Goal: Information Seeking & Learning: Learn about a topic

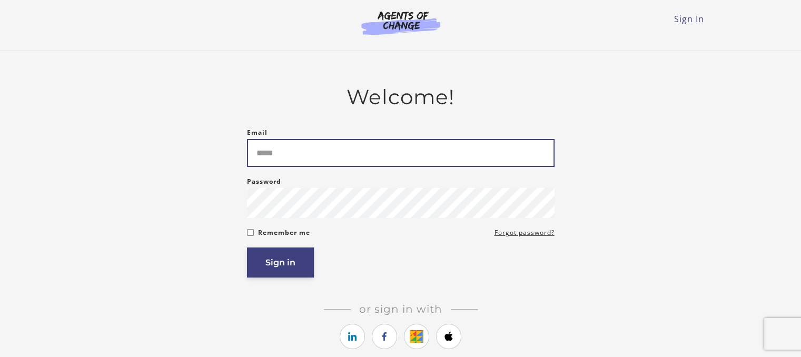
type input "**********"
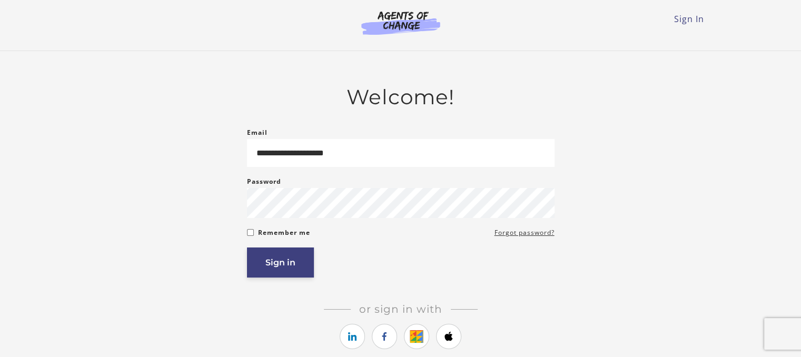
click at [288, 273] on button "Sign in" at bounding box center [280, 263] width 67 height 30
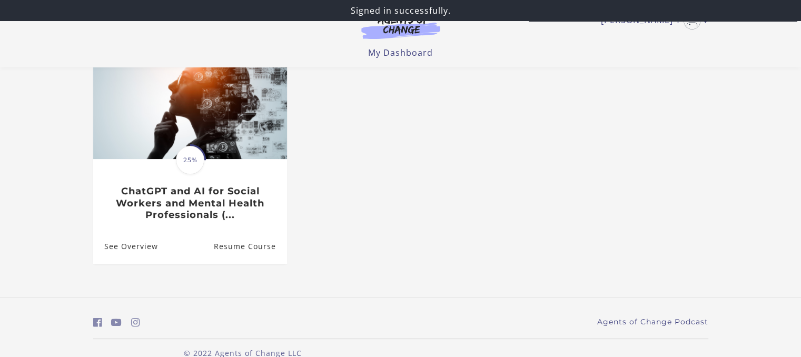
scroll to position [127, 0]
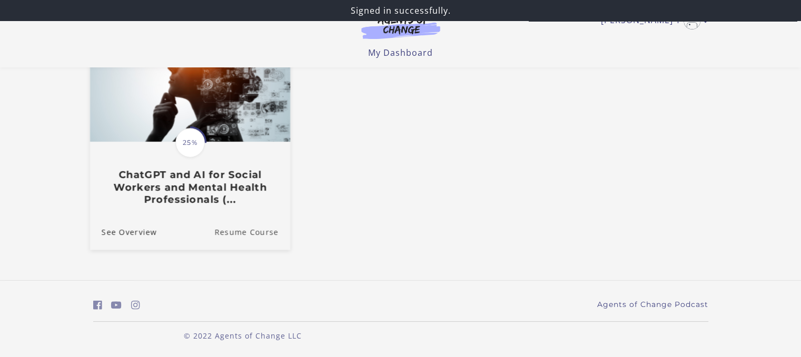
click at [253, 232] on link "Resume Course" at bounding box center [252, 231] width 76 height 35
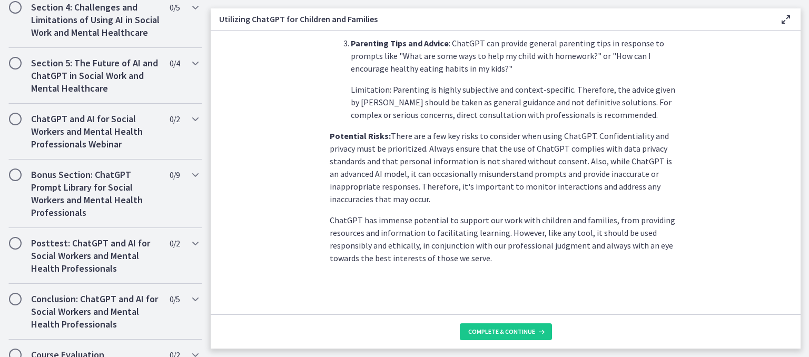
scroll to position [865, 0]
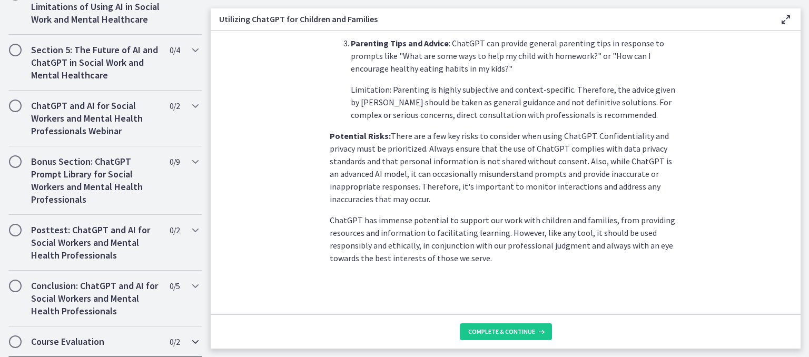
click at [114, 344] on h2 "Course Evaluation" at bounding box center [95, 342] width 129 height 13
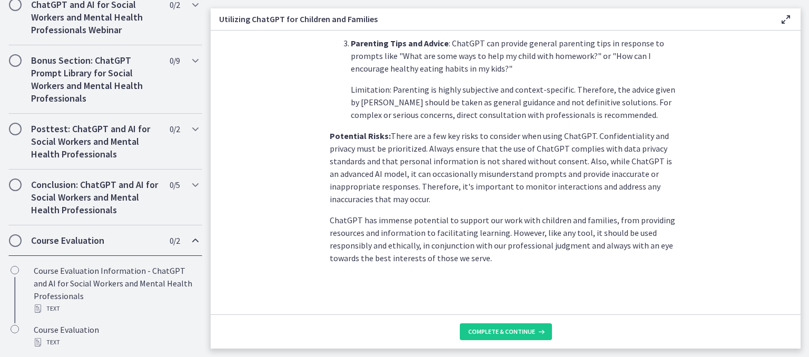
scroll to position [554, 0]
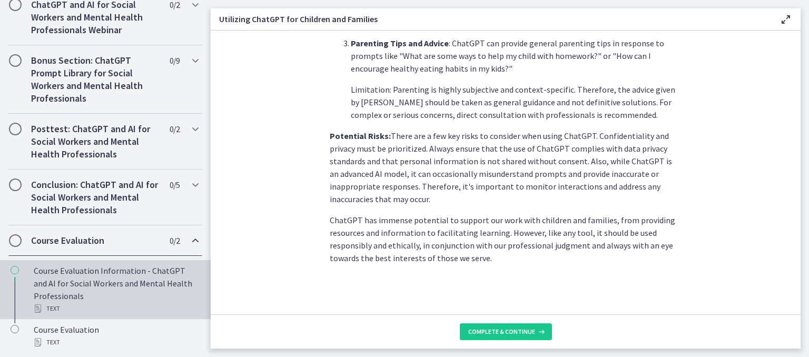
click at [31, 272] on link "Course Evaluation Information - ChatGPT and AI for Social Workers and Mental He…" at bounding box center [105, 289] width 211 height 59
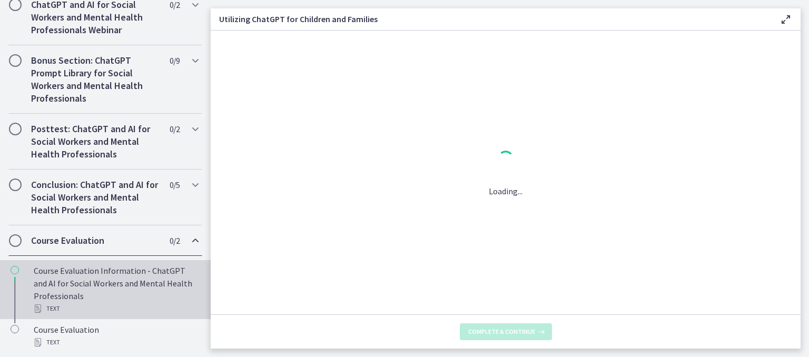
scroll to position [0, 0]
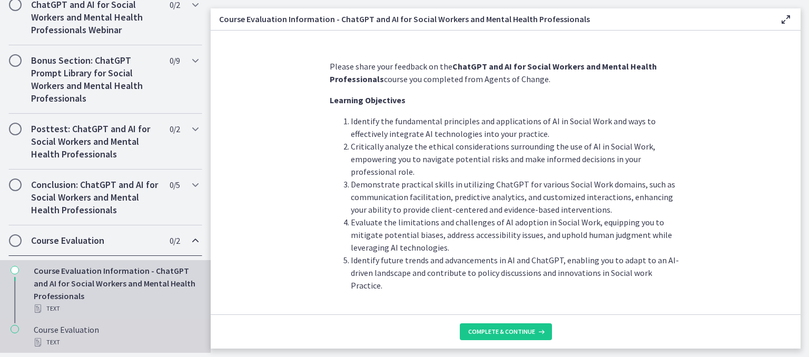
click at [88, 333] on div "Course Evaluation Text" at bounding box center [116, 335] width 164 height 25
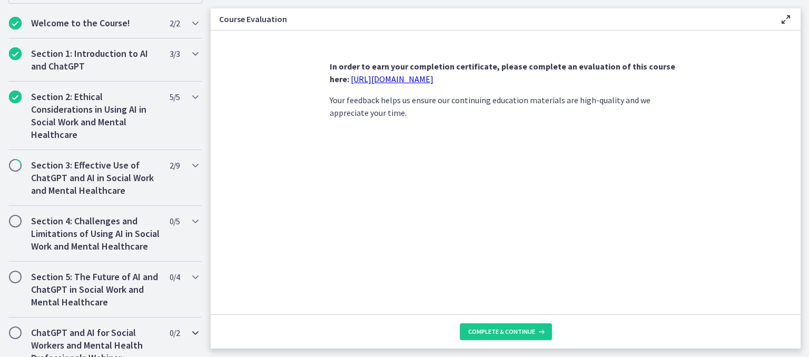
scroll to position [185, 0]
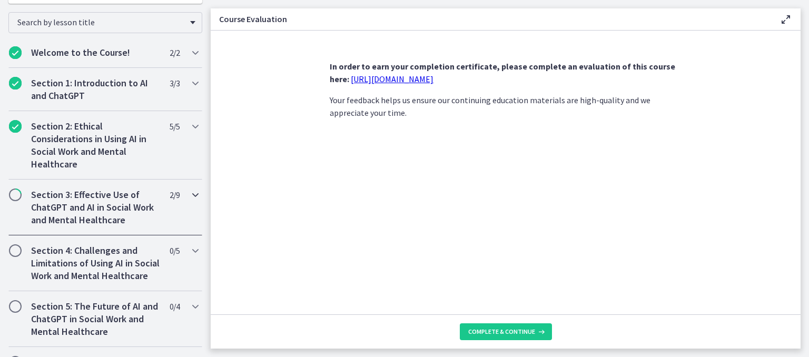
click at [104, 211] on h2 "Section 3: Effective Use of ChatGPT and AI in Social Work and Mental Healthcare" at bounding box center [95, 208] width 129 height 38
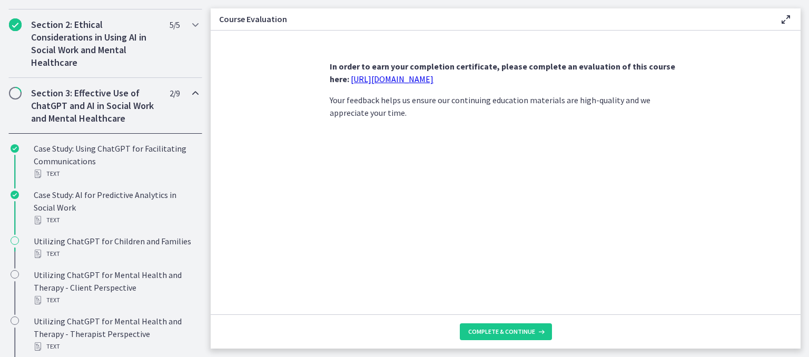
scroll to position [290, 0]
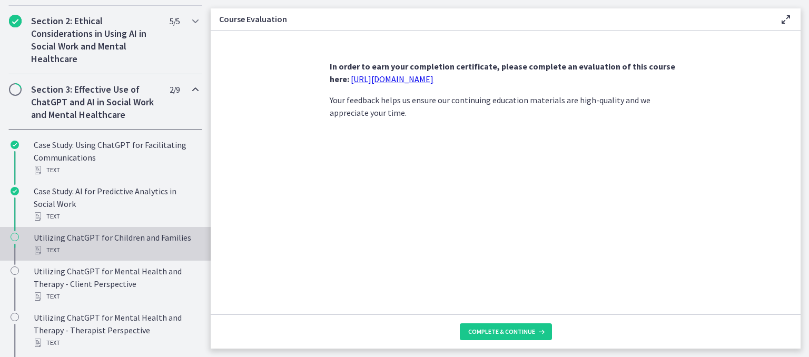
click at [76, 246] on div "Text" at bounding box center [116, 250] width 164 height 13
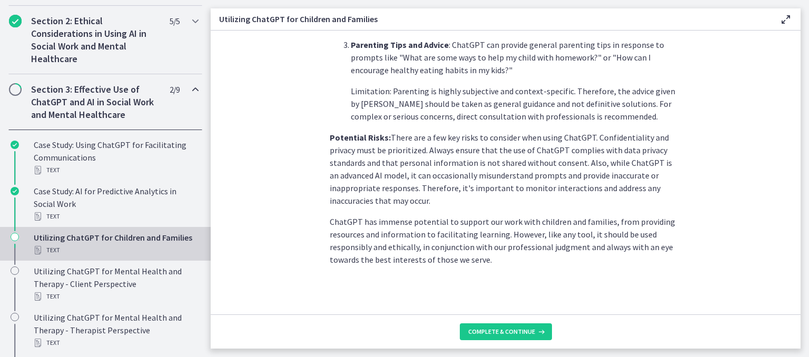
scroll to position [495, 0]
click at [500, 332] on span "Complete & continue" at bounding box center [501, 332] width 67 height 8
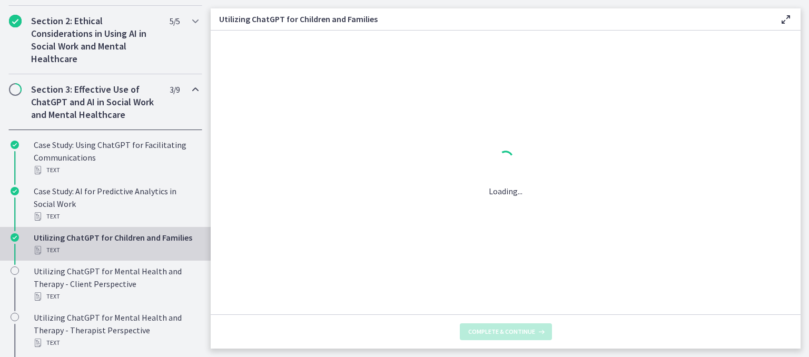
scroll to position [0, 0]
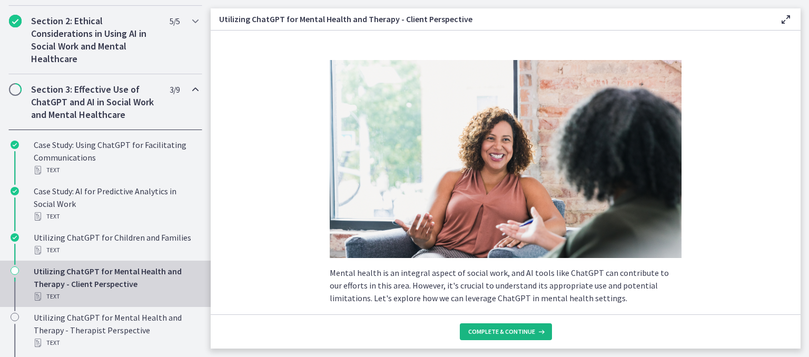
click at [500, 332] on span "Complete & continue" at bounding box center [501, 332] width 67 height 8
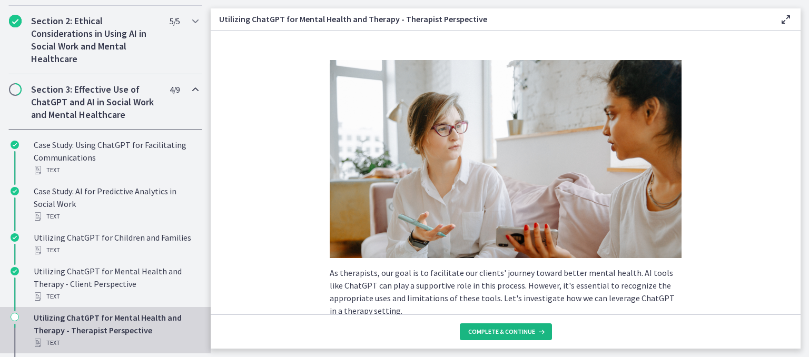
click at [500, 331] on span "Complete & continue" at bounding box center [501, 332] width 67 height 8
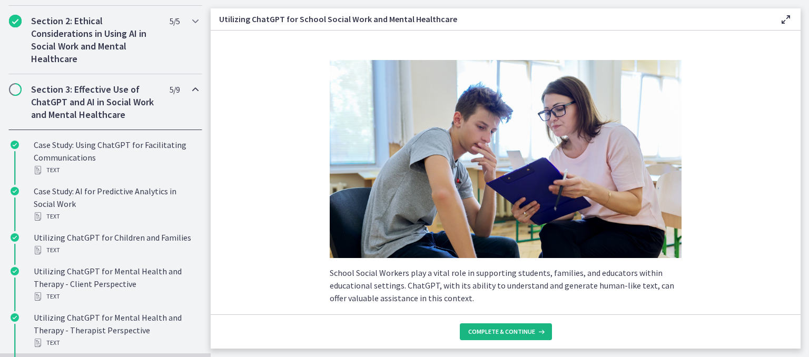
click at [500, 331] on span "Complete & continue" at bounding box center [501, 332] width 67 height 8
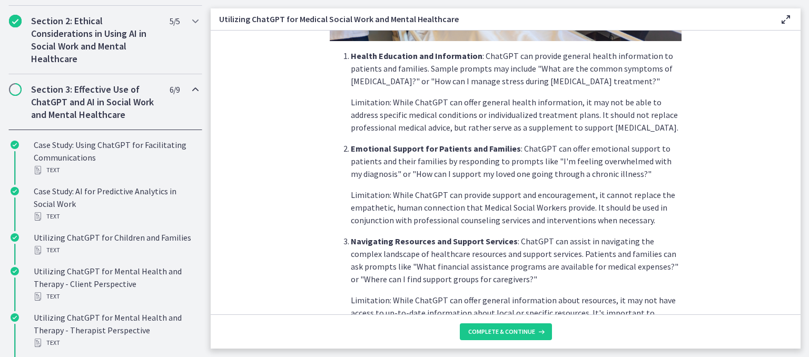
scroll to position [603, 0]
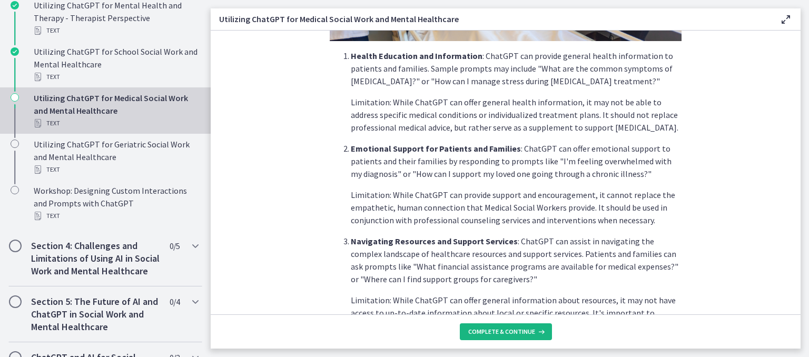
click at [496, 329] on span "Complete & continue" at bounding box center [501, 332] width 67 height 8
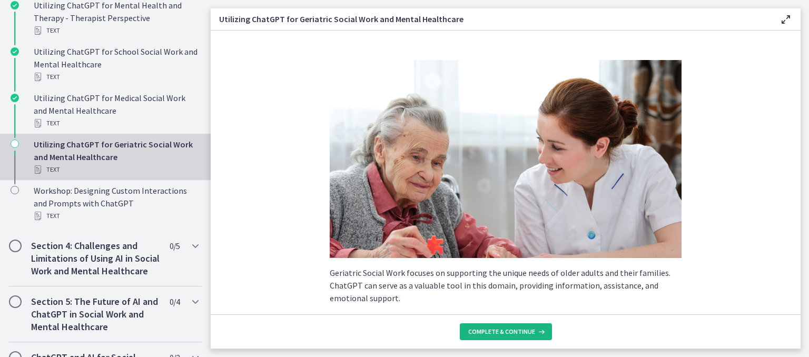
click at [496, 332] on span "Complete & continue" at bounding box center [501, 332] width 67 height 8
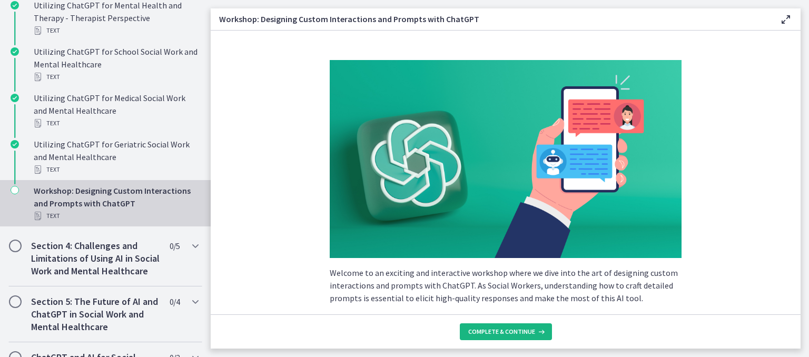
click at [496, 332] on span "Complete & continue" at bounding box center [501, 332] width 67 height 8
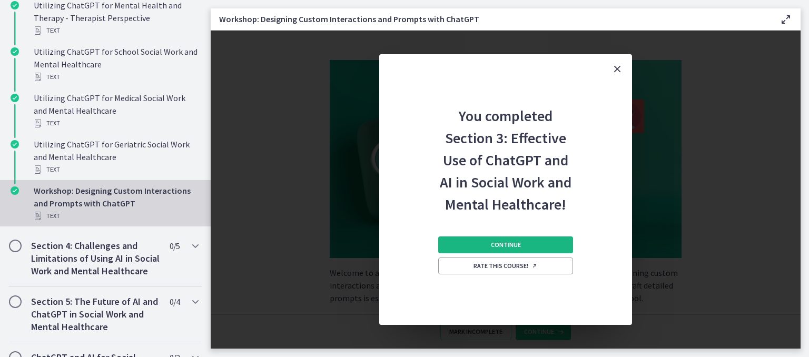
click at [504, 243] on span "Continue" at bounding box center [506, 245] width 30 height 8
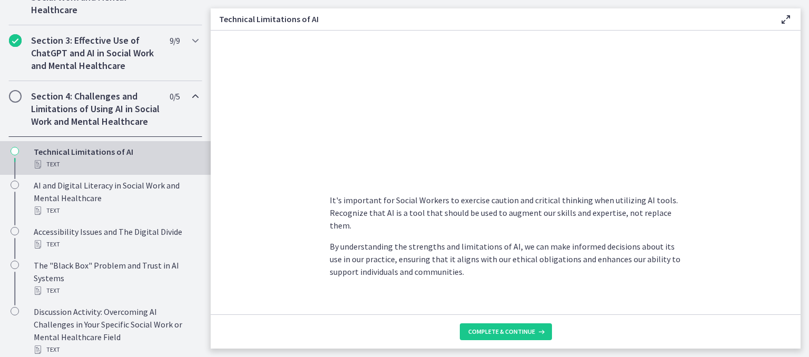
scroll to position [781, 0]
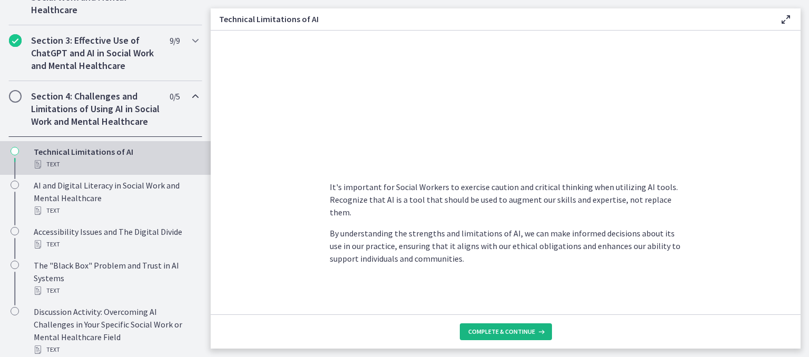
click at [518, 337] on button "Complete & continue" at bounding box center [506, 331] width 92 height 17
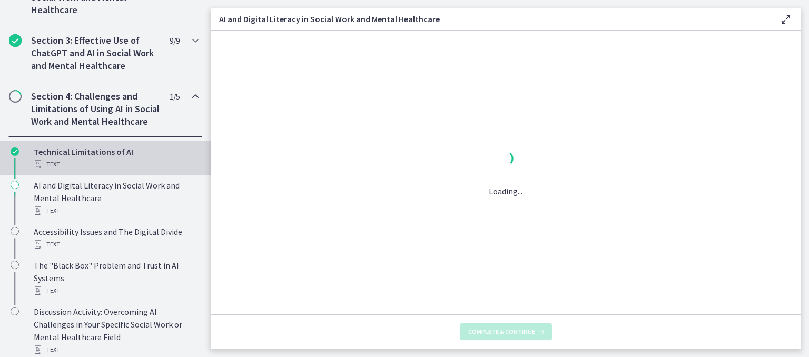
scroll to position [0, 0]
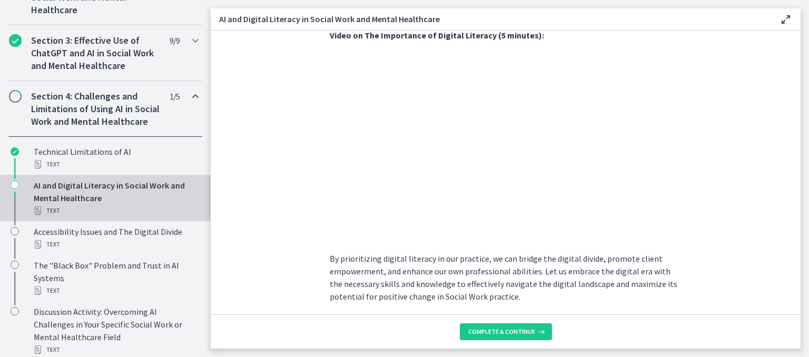
scroll to position [872, 0]
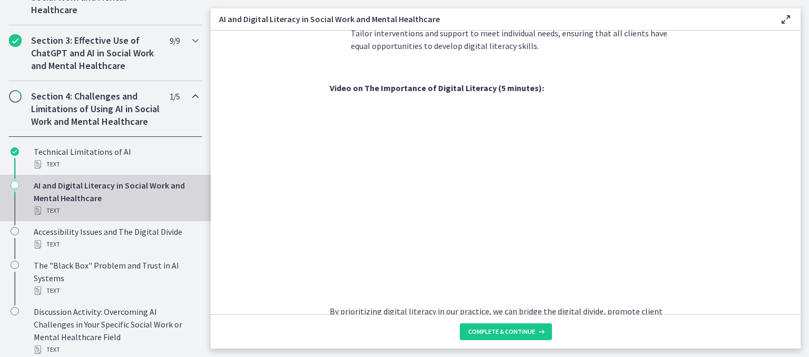
click at [576, 305] on p "By prioritizing digital literacy in our practice, we can bridge the digital div…" at bounding box center [506, 330] width 352 height 51
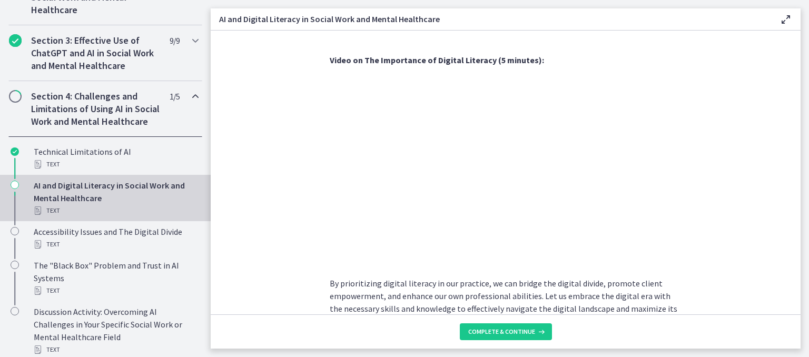
scroll to position [924, 0]
